Goal: Task Accomplishment & Management: Manage account settings

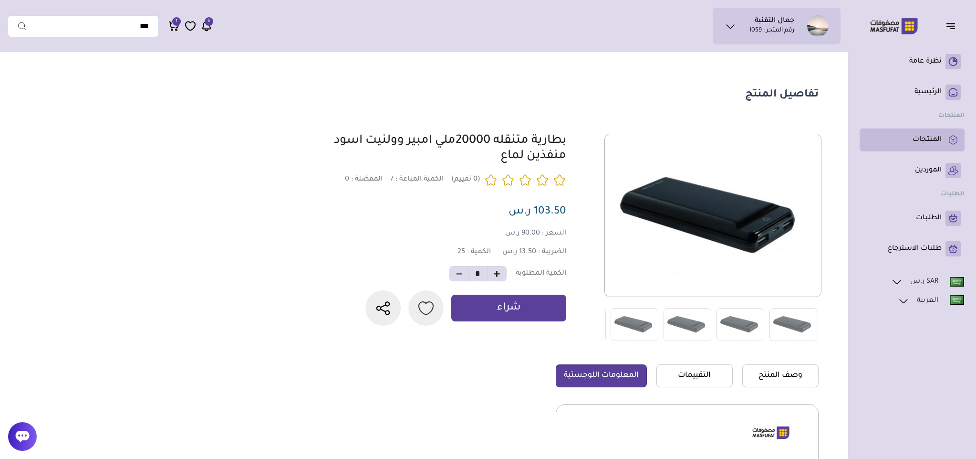
click at [935, 136] on p "المنتجات" at bounding box center [927, 140] width 29 height 10
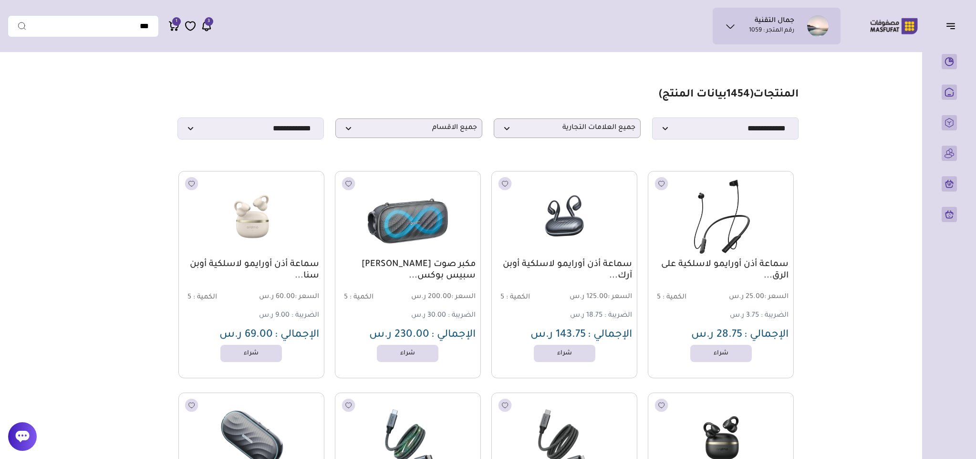
click at [706, 240] on img at bounding box center [721, 216] width 148 height 88
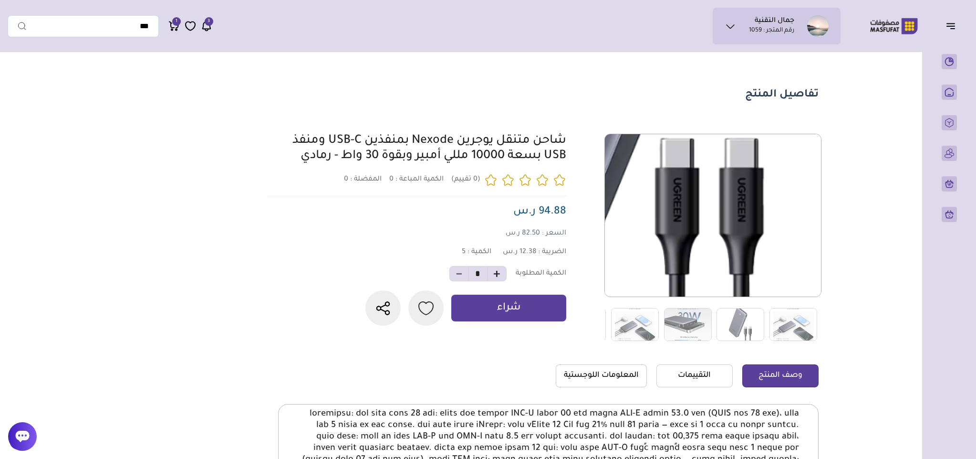
scroll to position [72, 0]
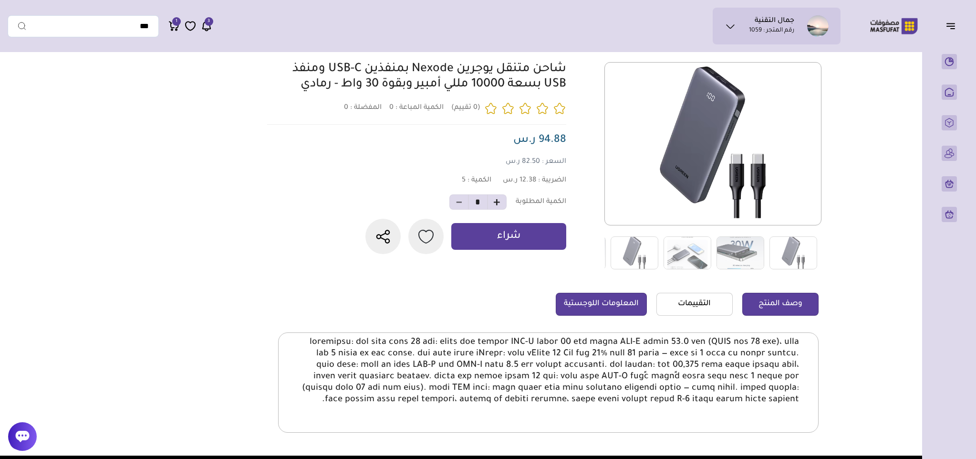
click at [588, 309] on link "المعلومات اللوجستية" at bounding box center [601, 304] width 91 height 23
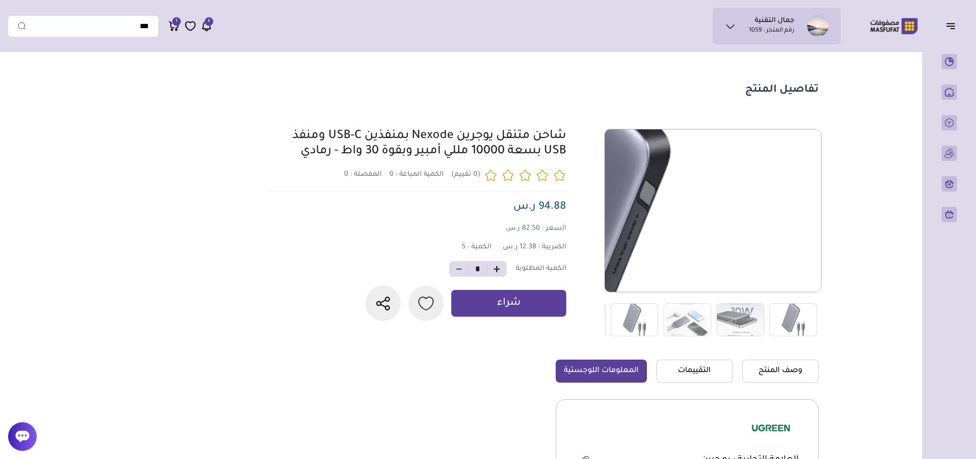
scroll to position [0, 0]
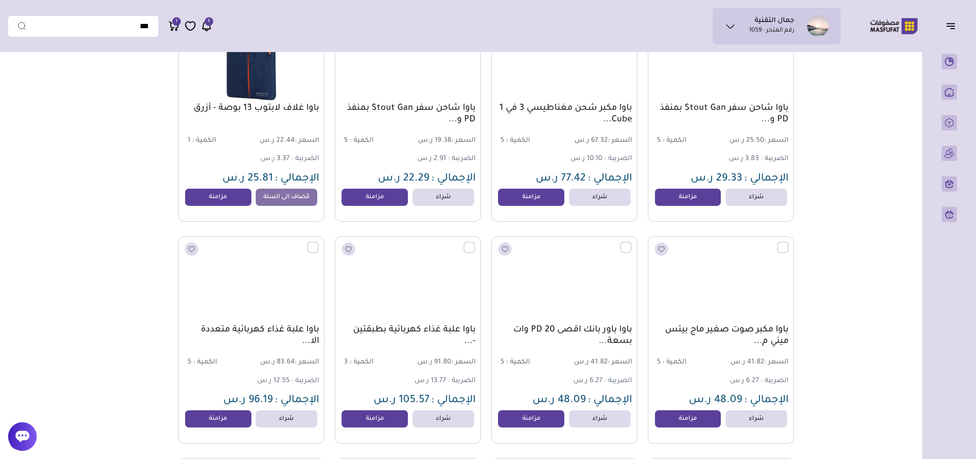
scroll to position [7908, 0]
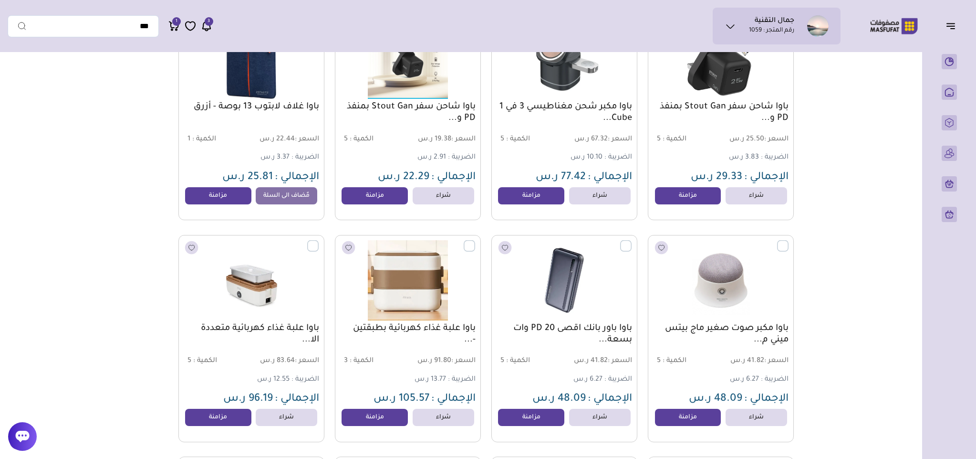
click at [767, 22] on h1 "جمال التقنية" at bounding box center [775, 22] width 40 height 10
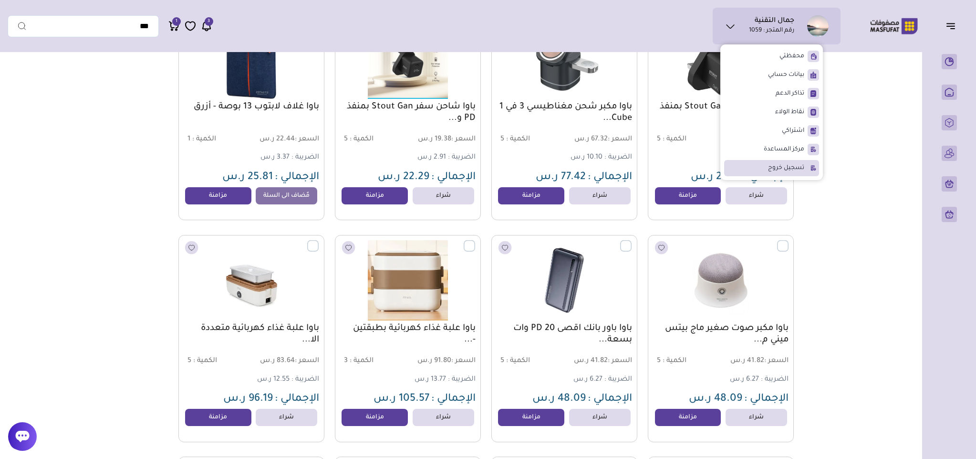
click at [787, 164] on span "تسجيل خروج" at bounding box center [786, 168] width 36 height 10
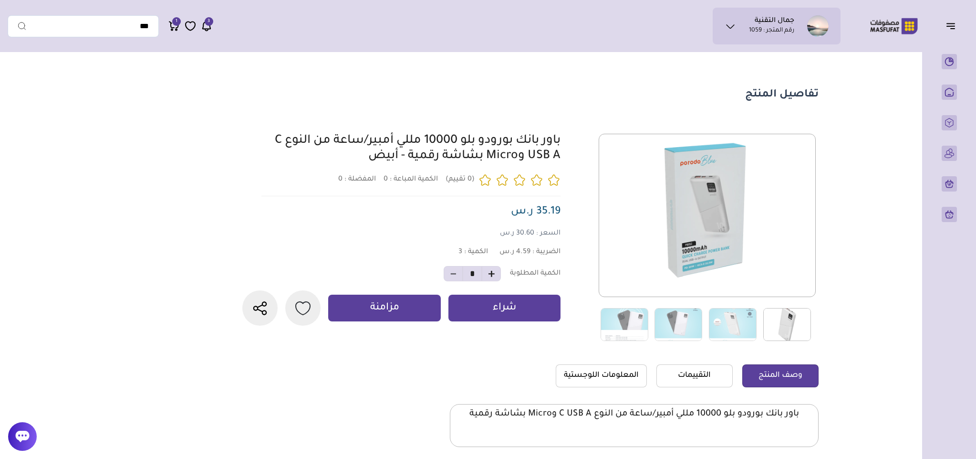
click at [791, 318] on img at bounding box center [787, 324] width 48 height 33
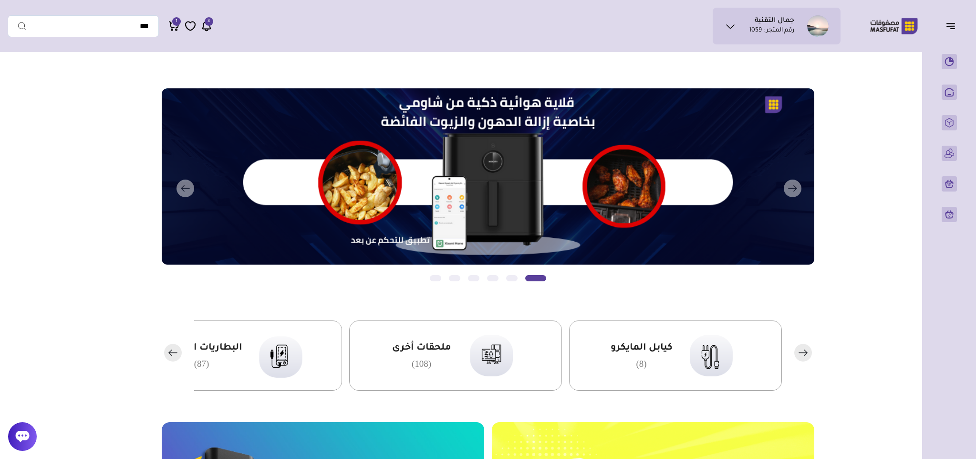
click at [757, 21] on h1 "جمال التقنية" at bounding box center [775, 22] width 40 height 10
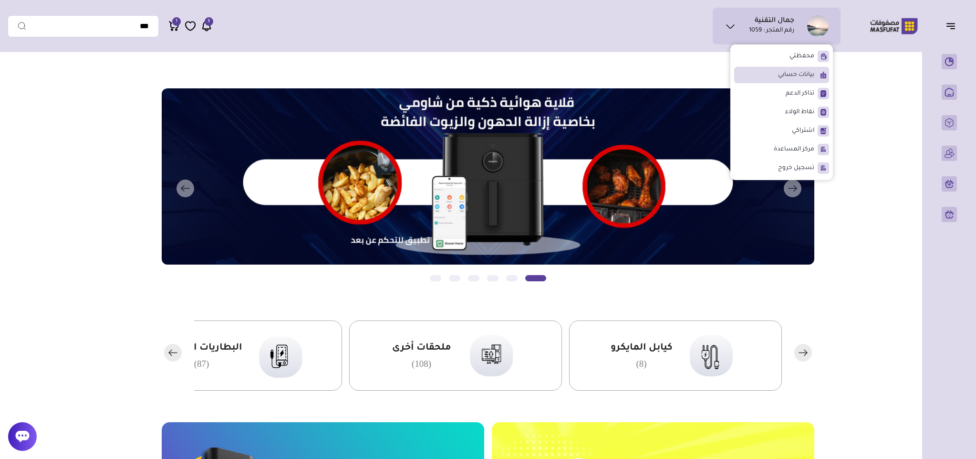
click at [796, 72] on span "بيانات حسابي" at bounding box center [796, 75] width 36 height 10
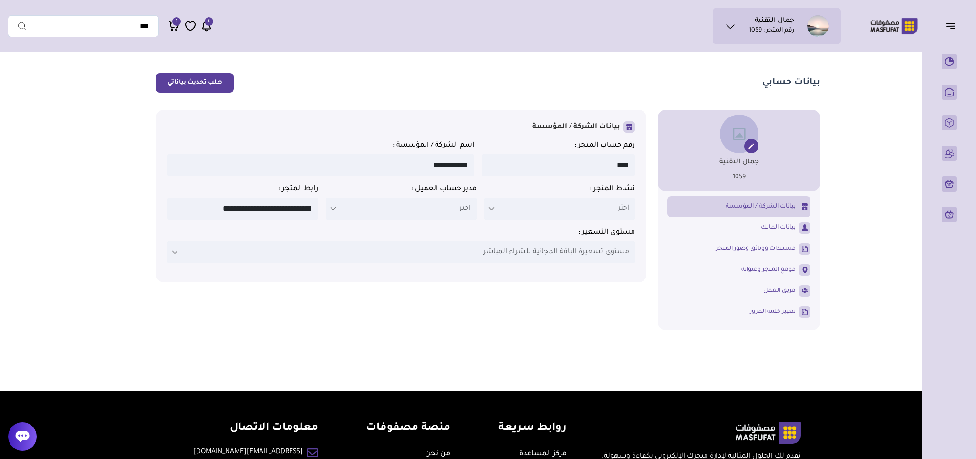
click at [738, 24] on ul "جمال التقنية رقم المتجر : 1059" at bounding box center [777, 25] width 113 height 21
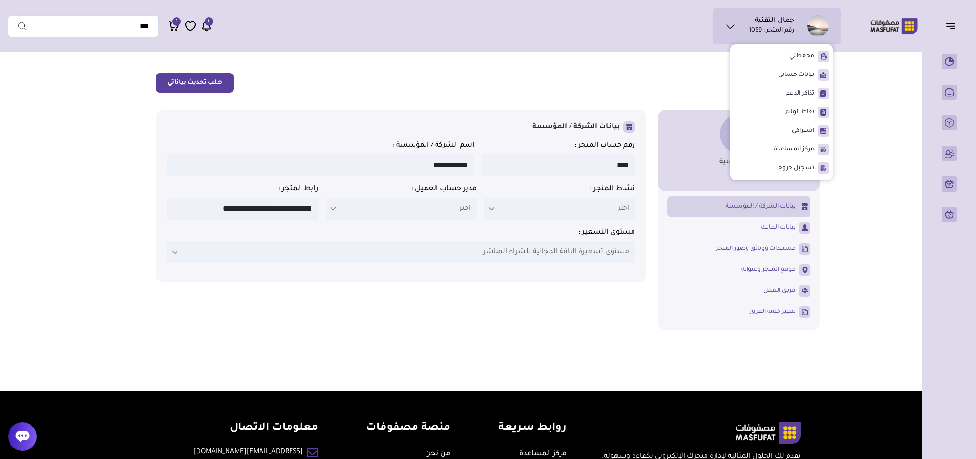
click at [776, 23] on h1 "جمال التقنية" at bounding box center [775, 22] width 40 height 10
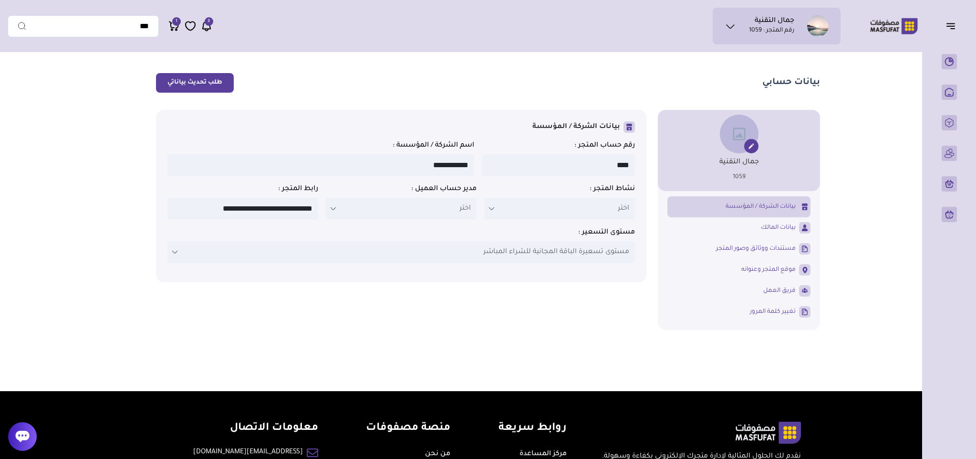
click at [778, 33] on p "رقم المتجر : 1059" at bounding box center [771, 31] width 45 height 10
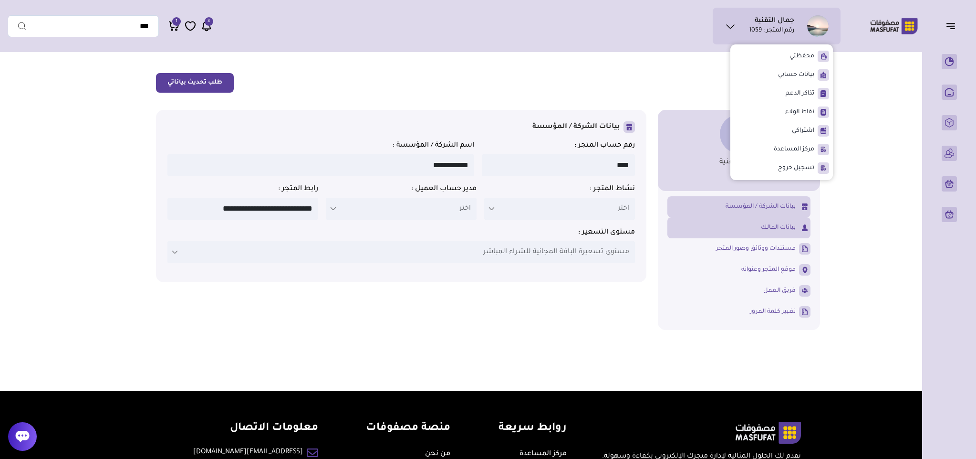
click at [779, 225] on span "بيانات المالك" at bounding box center [778, 227] width 35 height 9
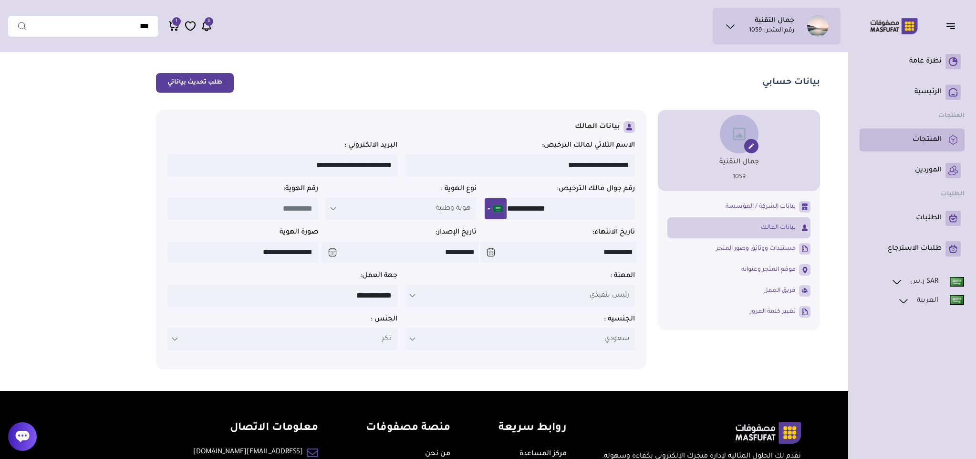
click at [942, 144] on p "المنتجات" at bounding box center [927, 140] width 29 height 10
